Goal: Find specific page/section: Find specific page/section

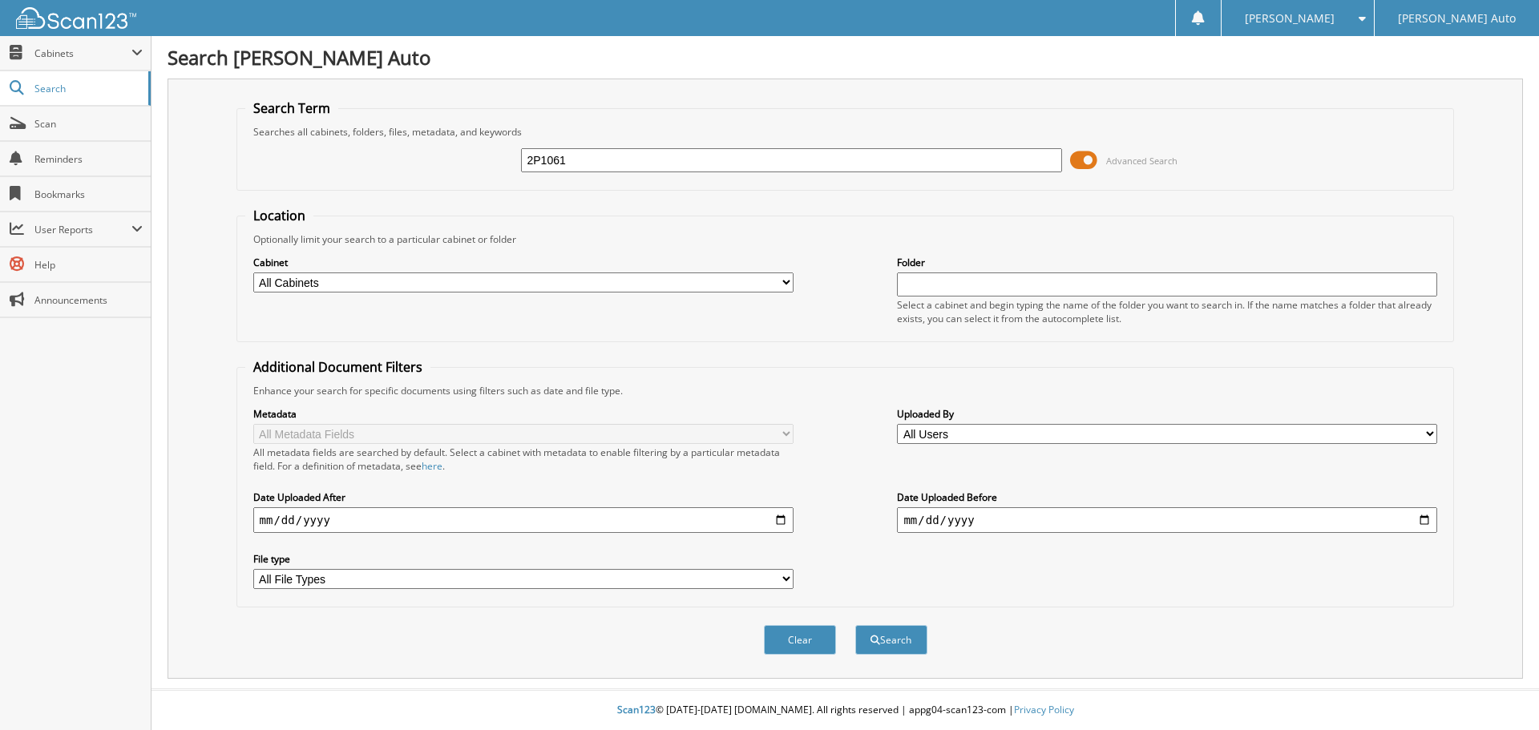
type input "2P1061"
click at [855, 625] on button "Search" at bounding box center [891, 640] width 72 height 30
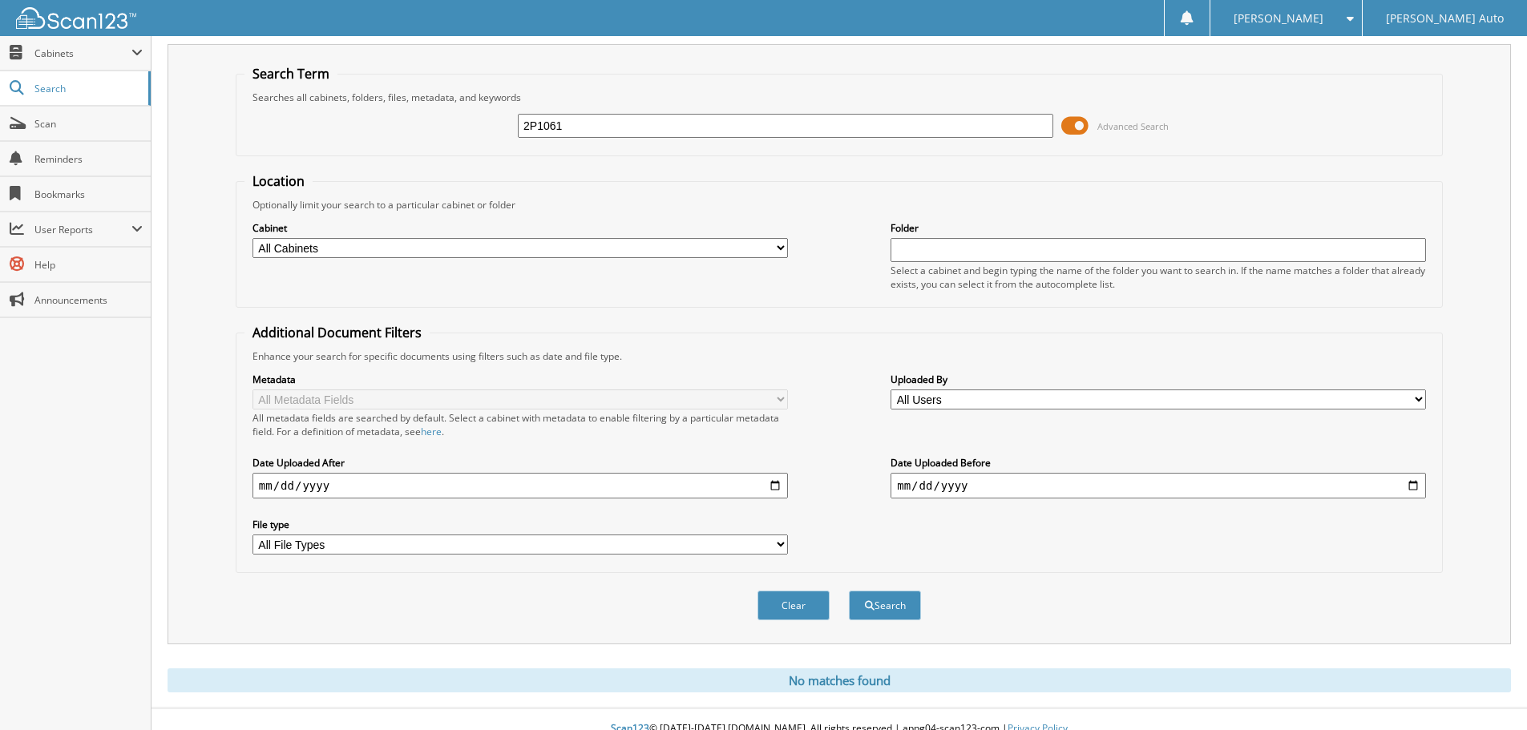
scroll to position [54, 0]
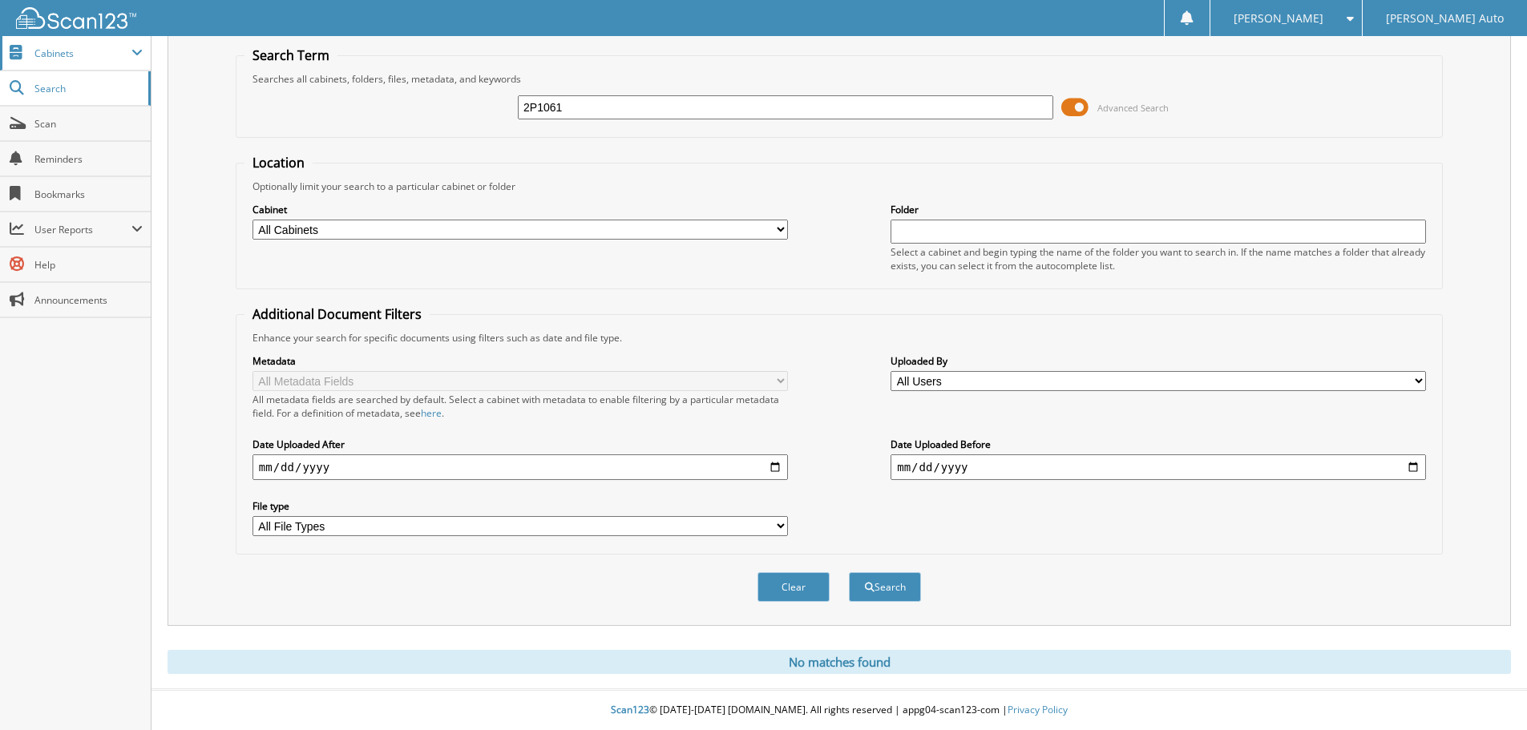
click at [30, 49] on span "Cabinets" at bounding box center [75, 53] width 151 height 34
click at [46, 55] on span "Cabinets" at bounding box center [82, 53] width 97 height 14
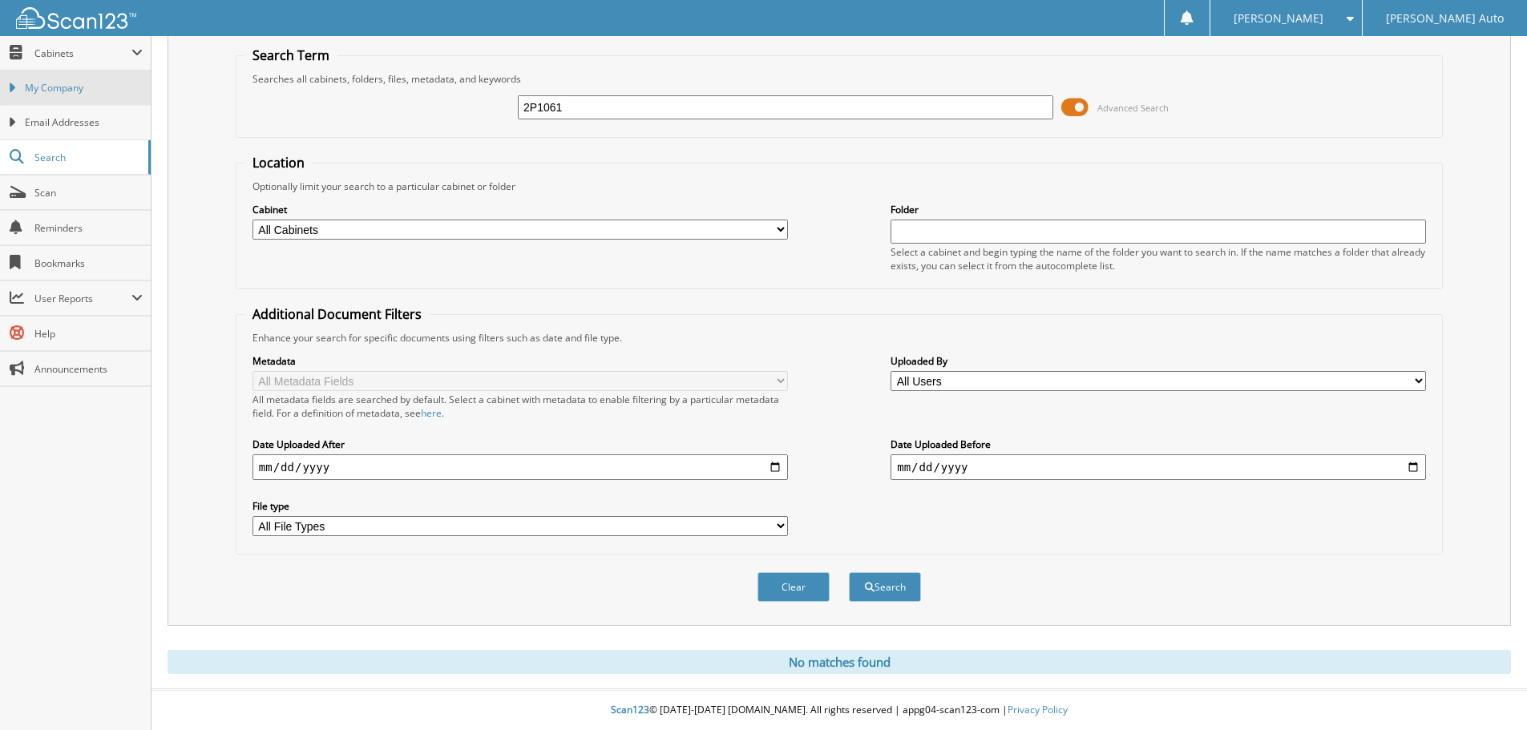
click at [53, 79] on link "My Company" at bounding box center [75, 88] width 151 height 34
